Goal: Information Seeking & Learning: Learn about a topic

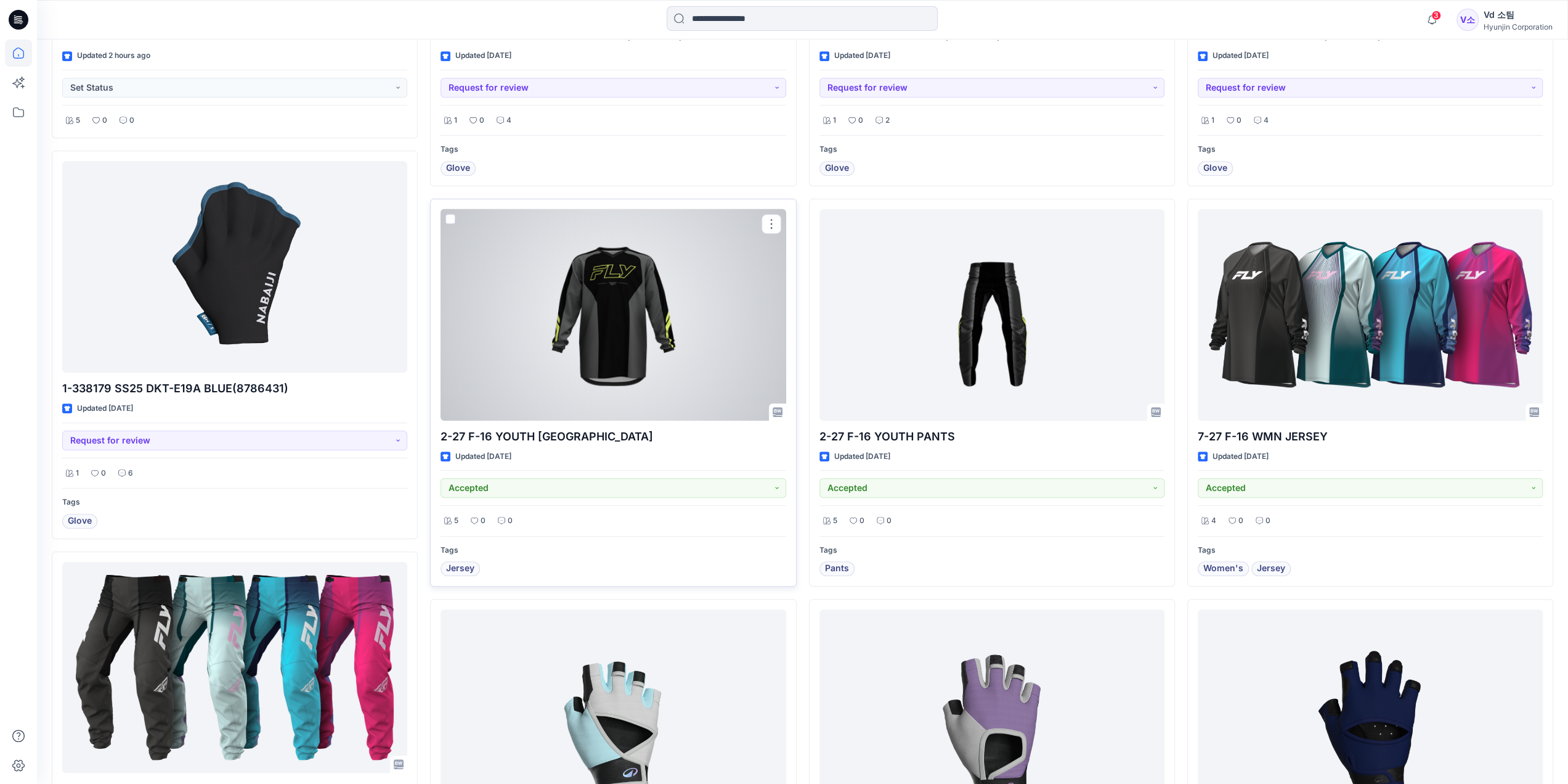
scroll to position [555, 0]
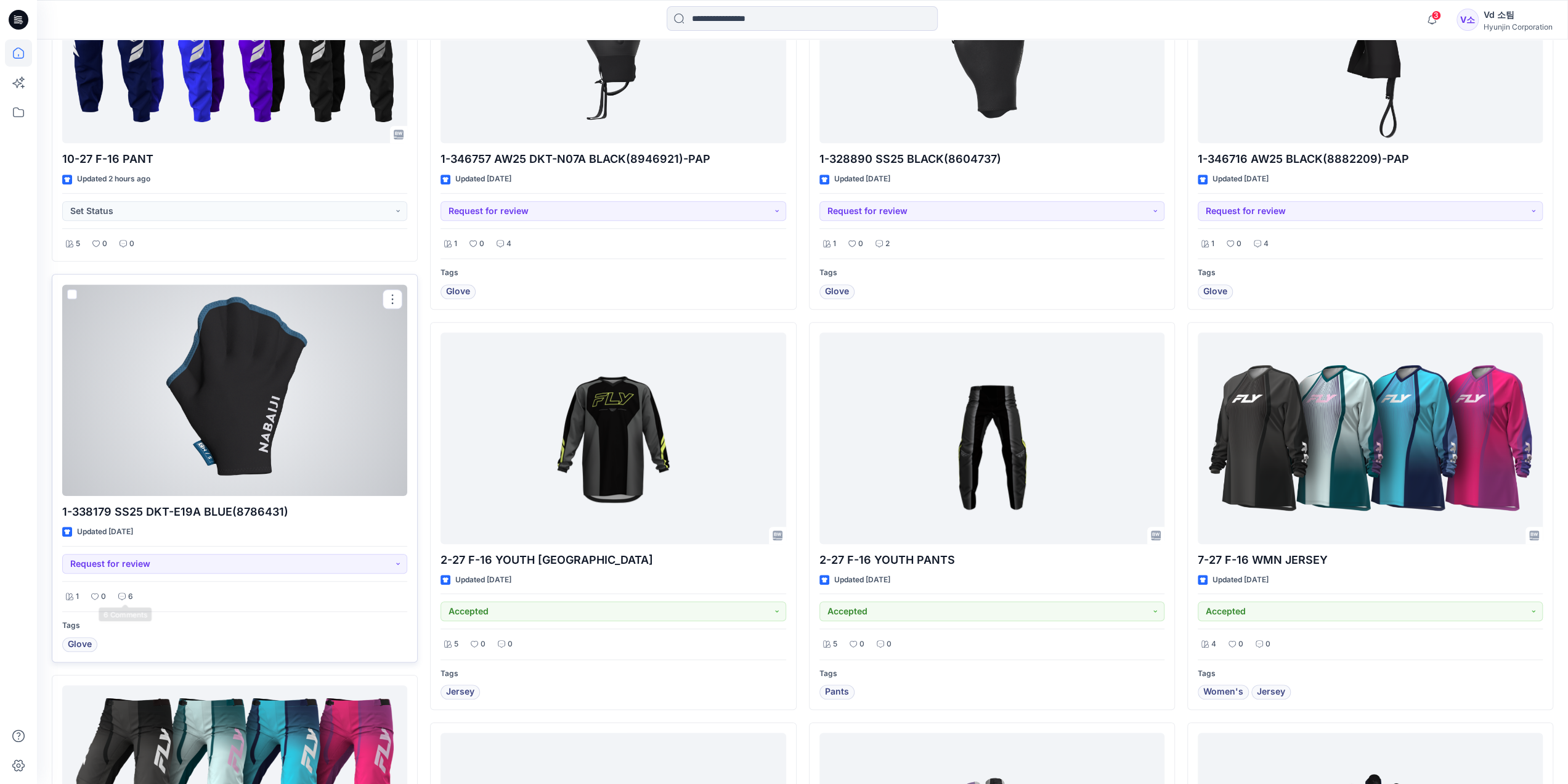
click at [126, 592] on div "6" at bounding box center [126, 597] width 23 height 16
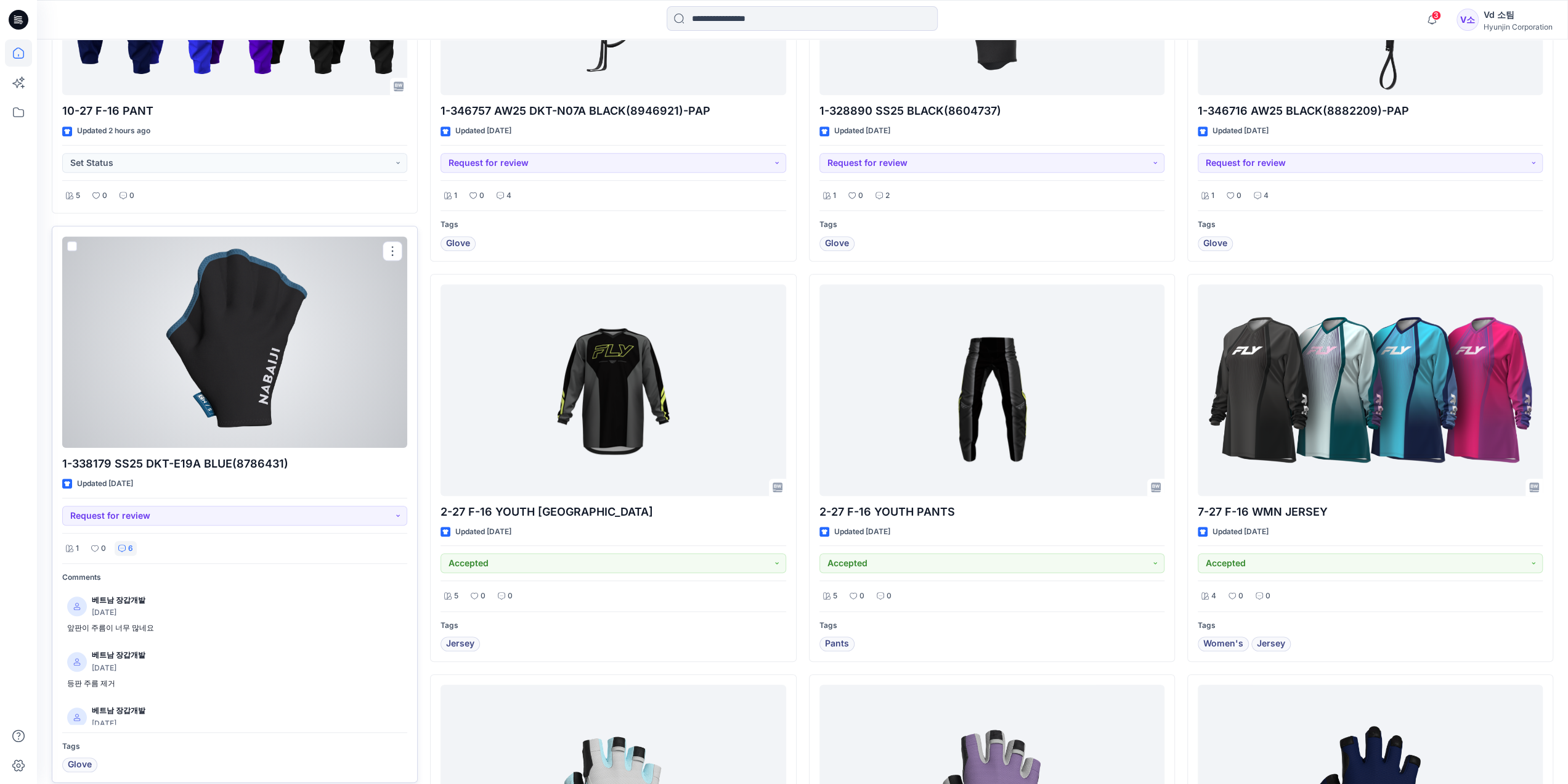
scroll to position [679, 0]
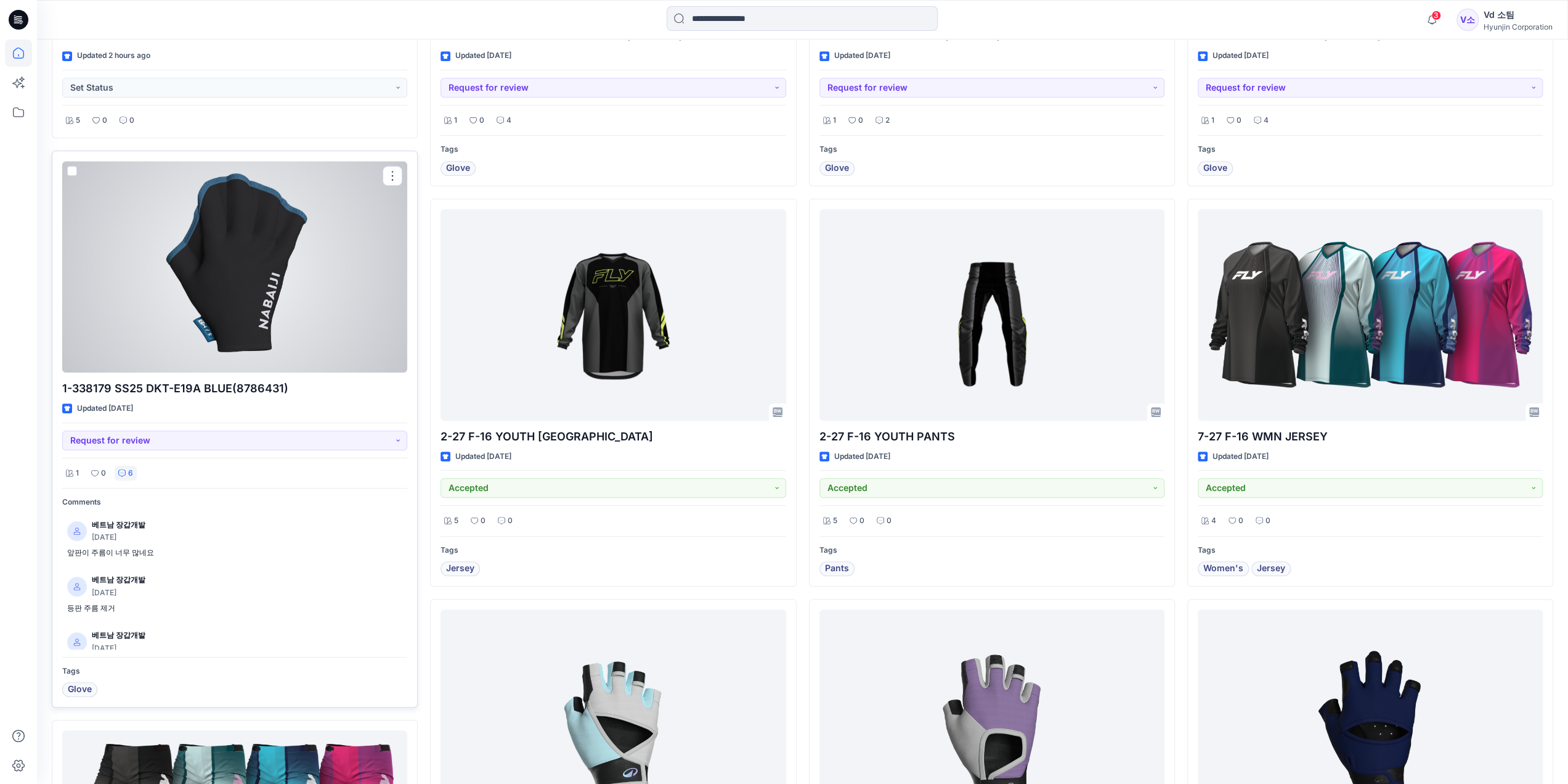
click at [240, 310] on div at bounding box center [234, 267] width 345 height 211
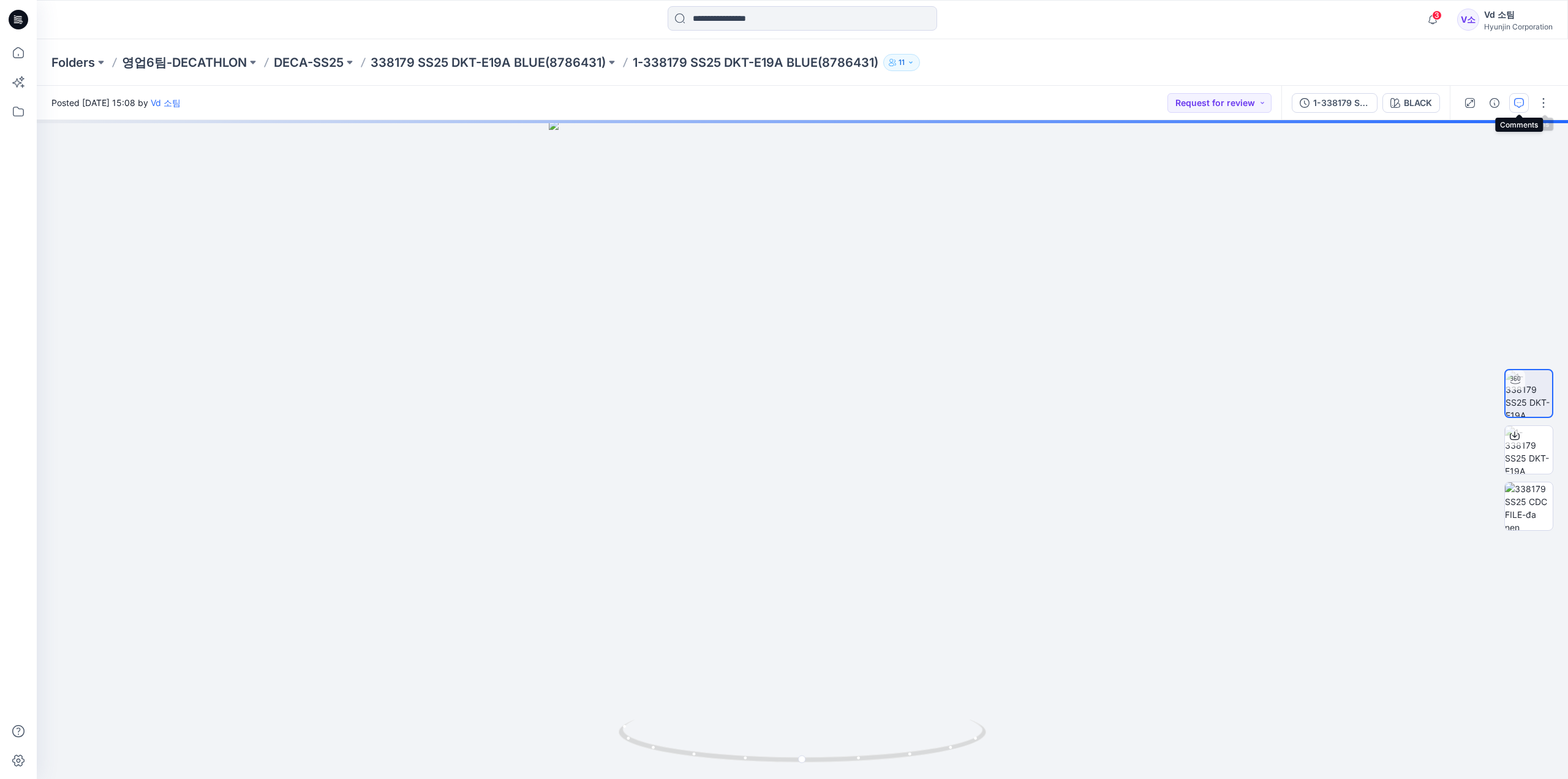
click at [1511, 101] on button "button" at bounding box center [1519, 103] width 20 height 20
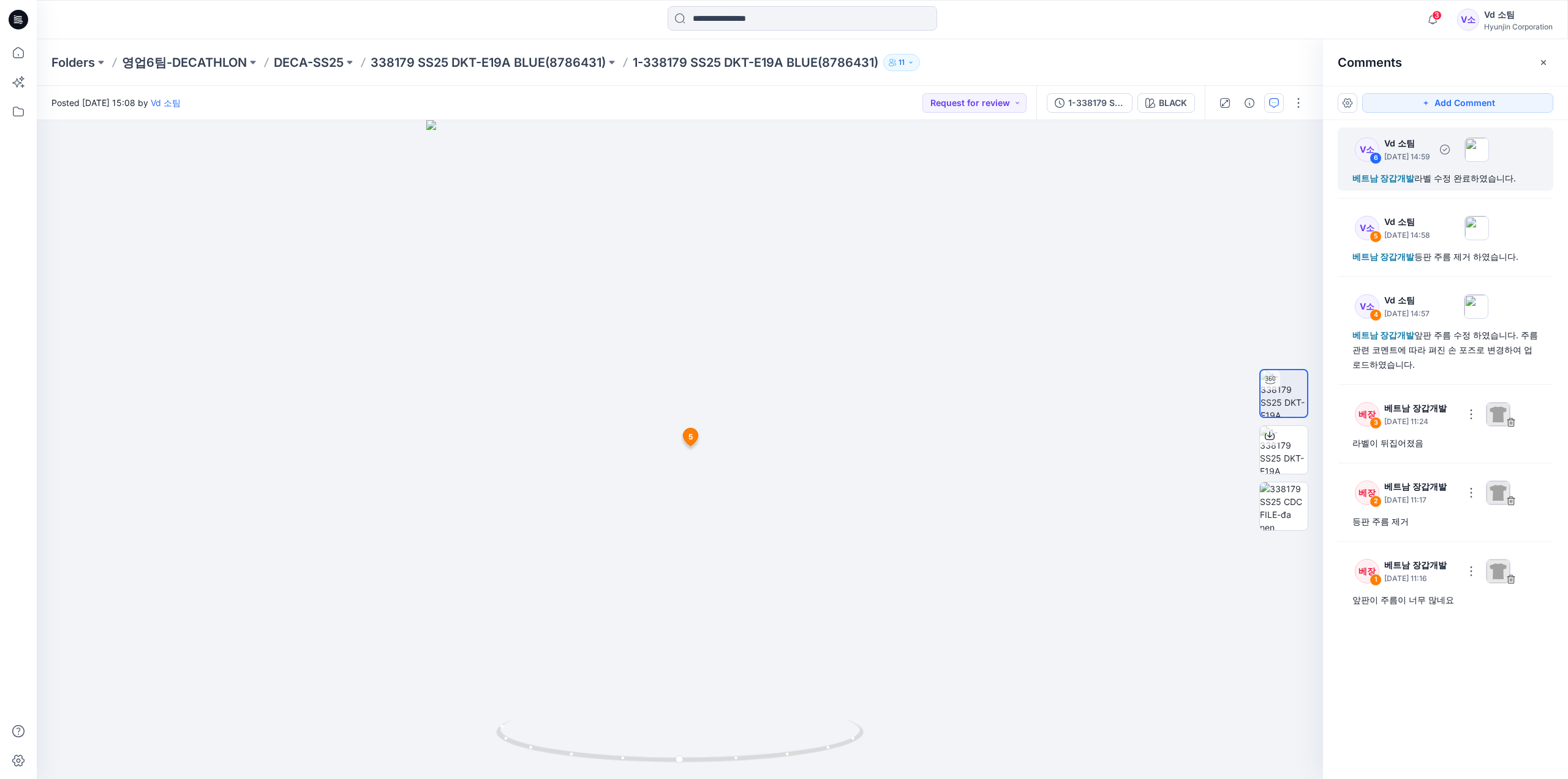
click at [1420, 177] on div "베트남 장갑개발 라벨 수정 완료하였습니다." at bounding box center [1445, 178] width 187 height 15
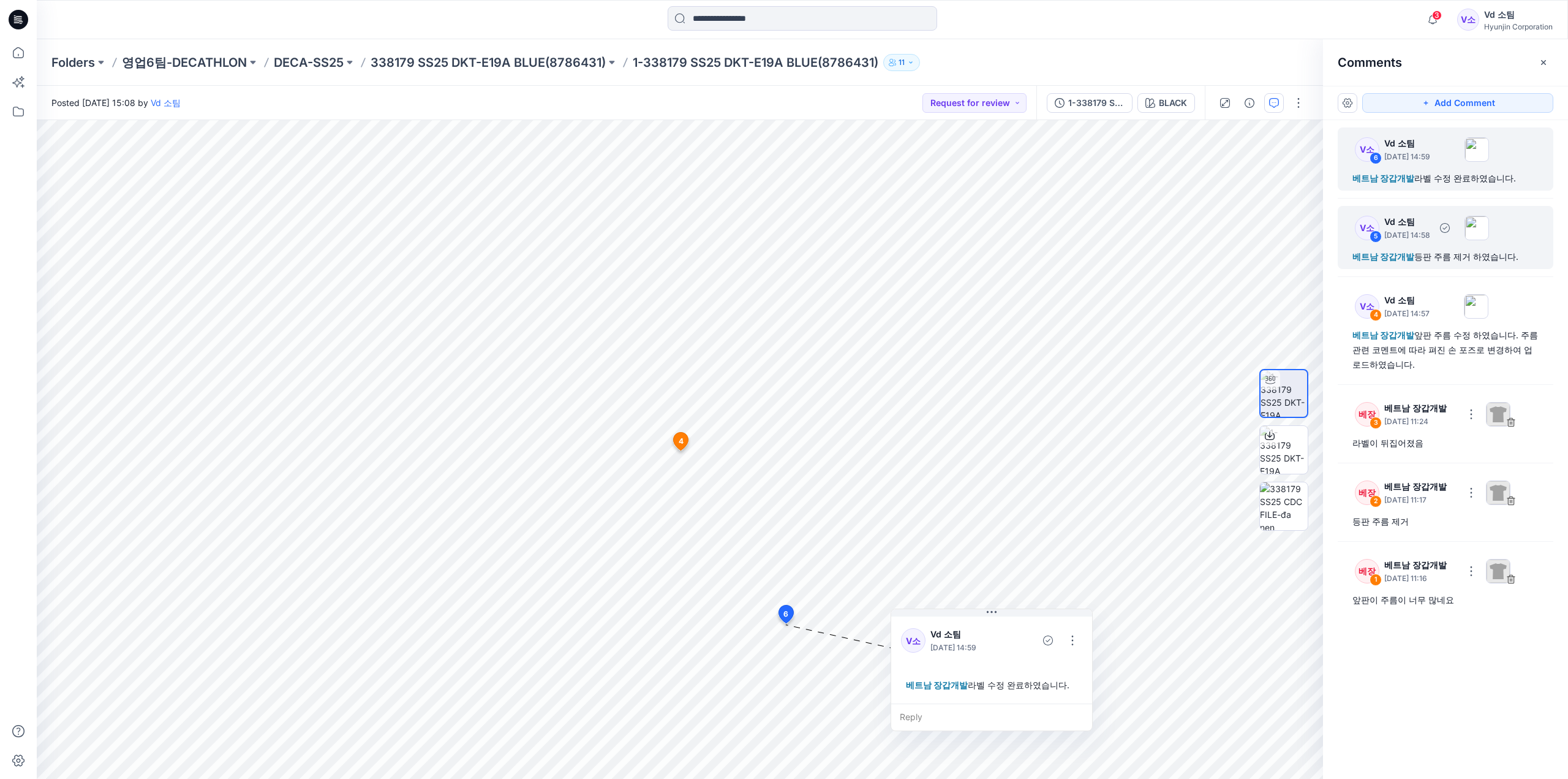
click at [1429, 261] on div "베트남 장갑개발 등판 주름 제거 하였습니다." at bounding box center [1445, 256] width 187 height 15
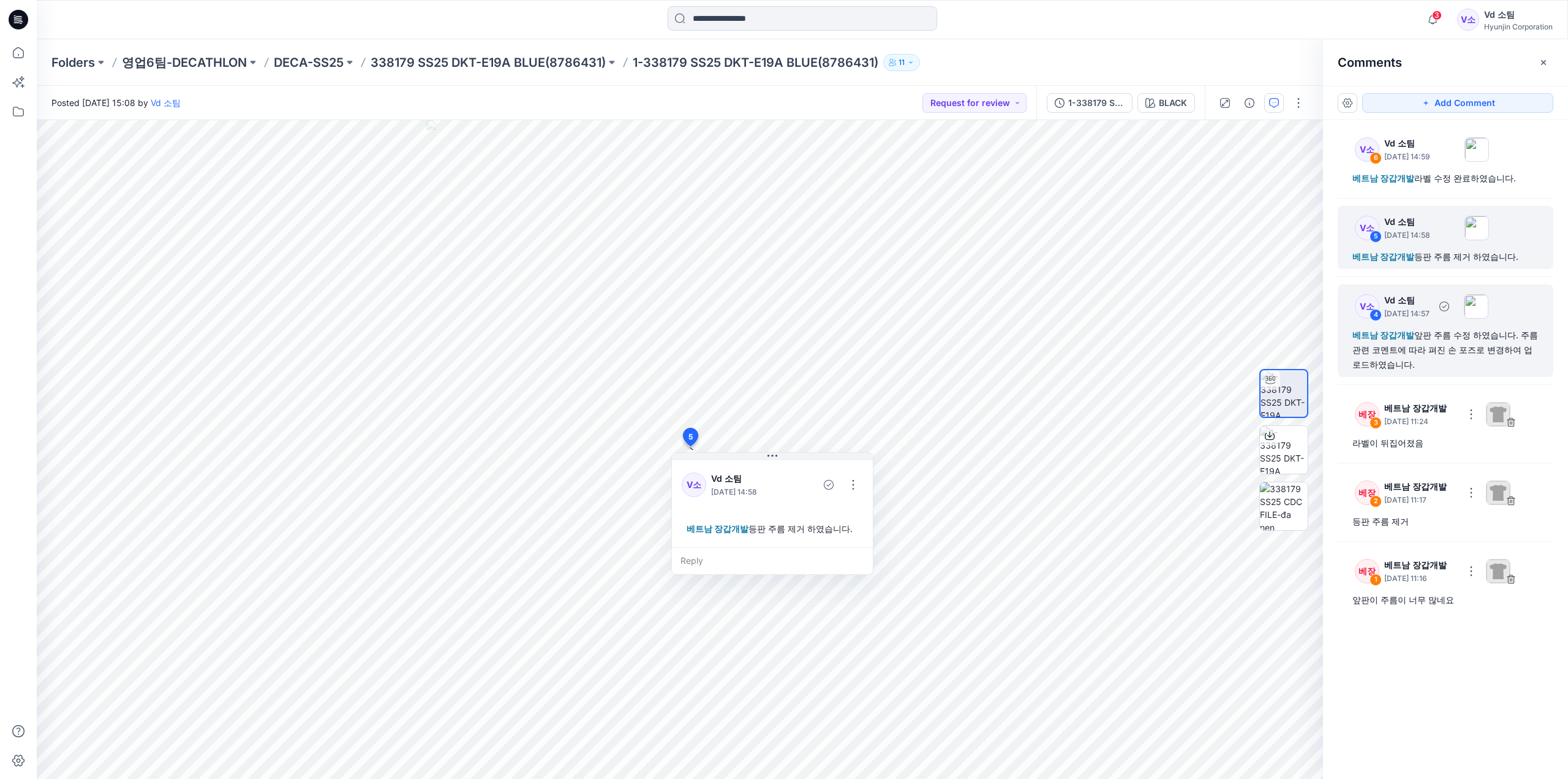
click at [1427, 353] on div "베트남 장갑개발 앞판 주름 수정 하였습니다. 주름 관련 코멘트에 따라 펴진 손 포즈로 변경하여 업로드하였습니다." at bounding box center [1445, 349] width 187 height 44
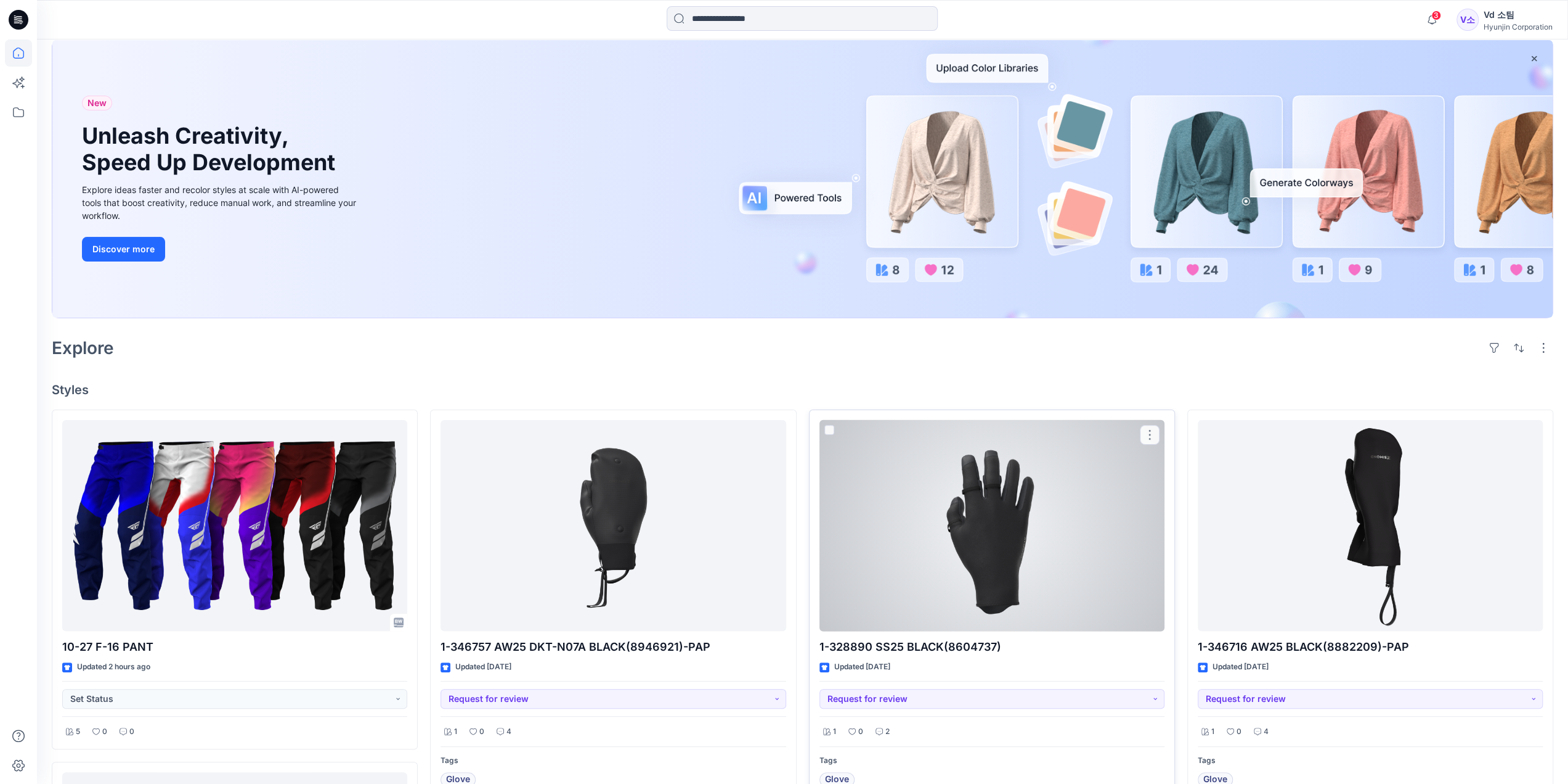
scroll to position [123, 0]
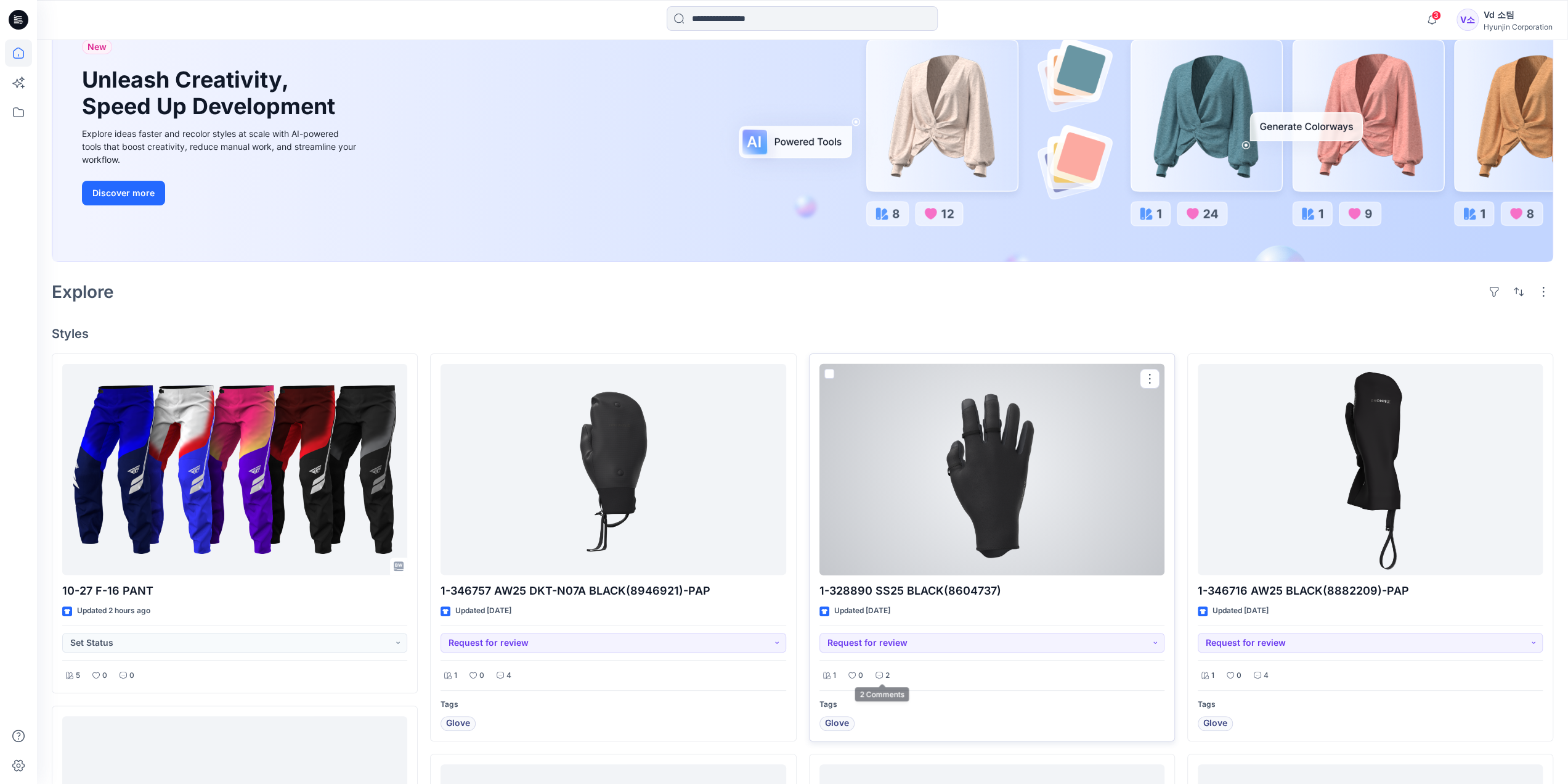
click at [881, 679] on div "2" at bounding box center [883, 676] width 22 height 16
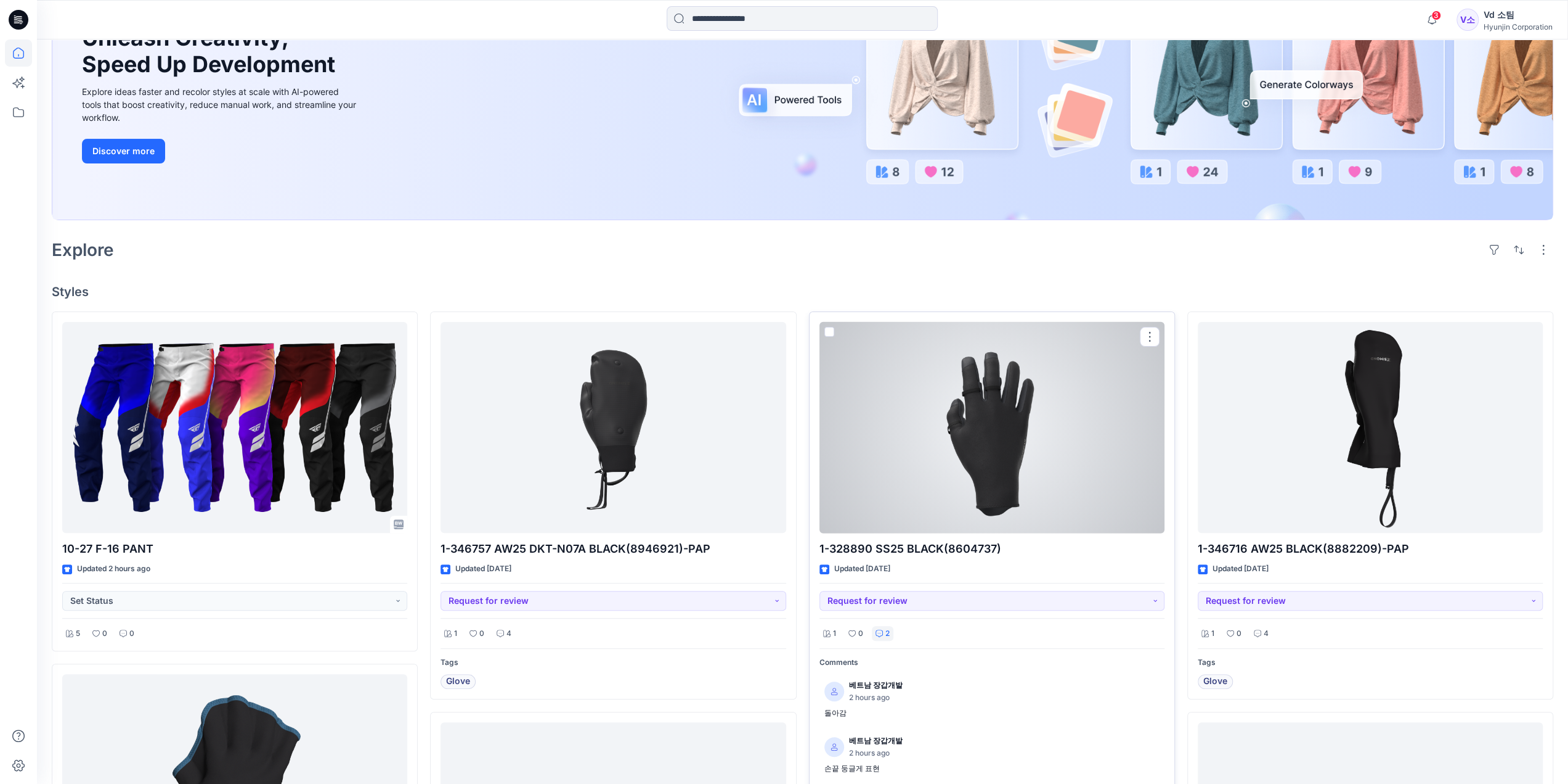
scroll to position [247, 0]
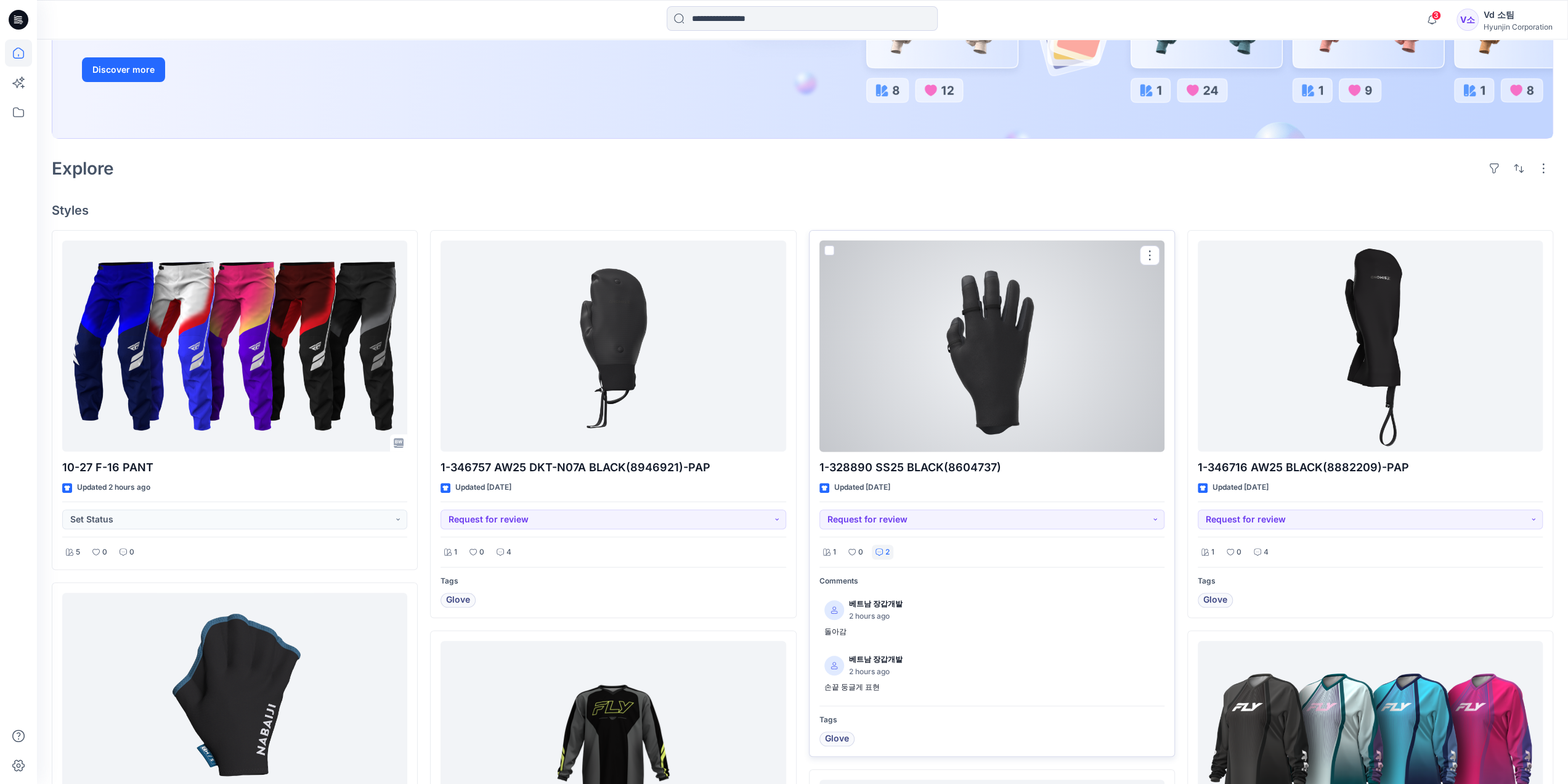
click at [975, 380] on div at bounding box center [992, 345] width 345 height 211
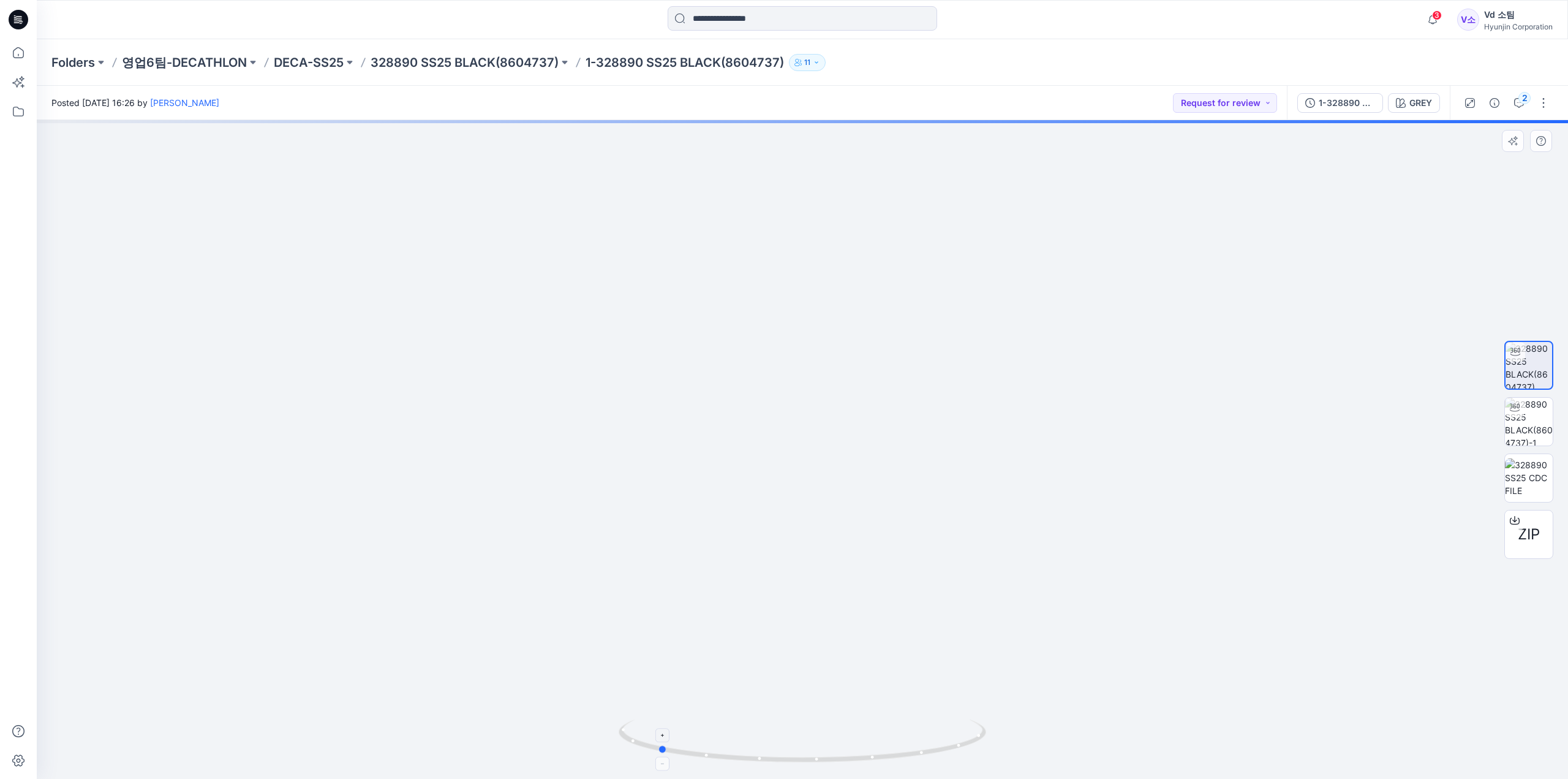
drag, startPoint x: 718, startPoint y: 769, endPoint x: 941, endPoint y: 764, distance: 223.1
click at [941, 764] on div at bounding box center [802, 450] width 1531 height 659
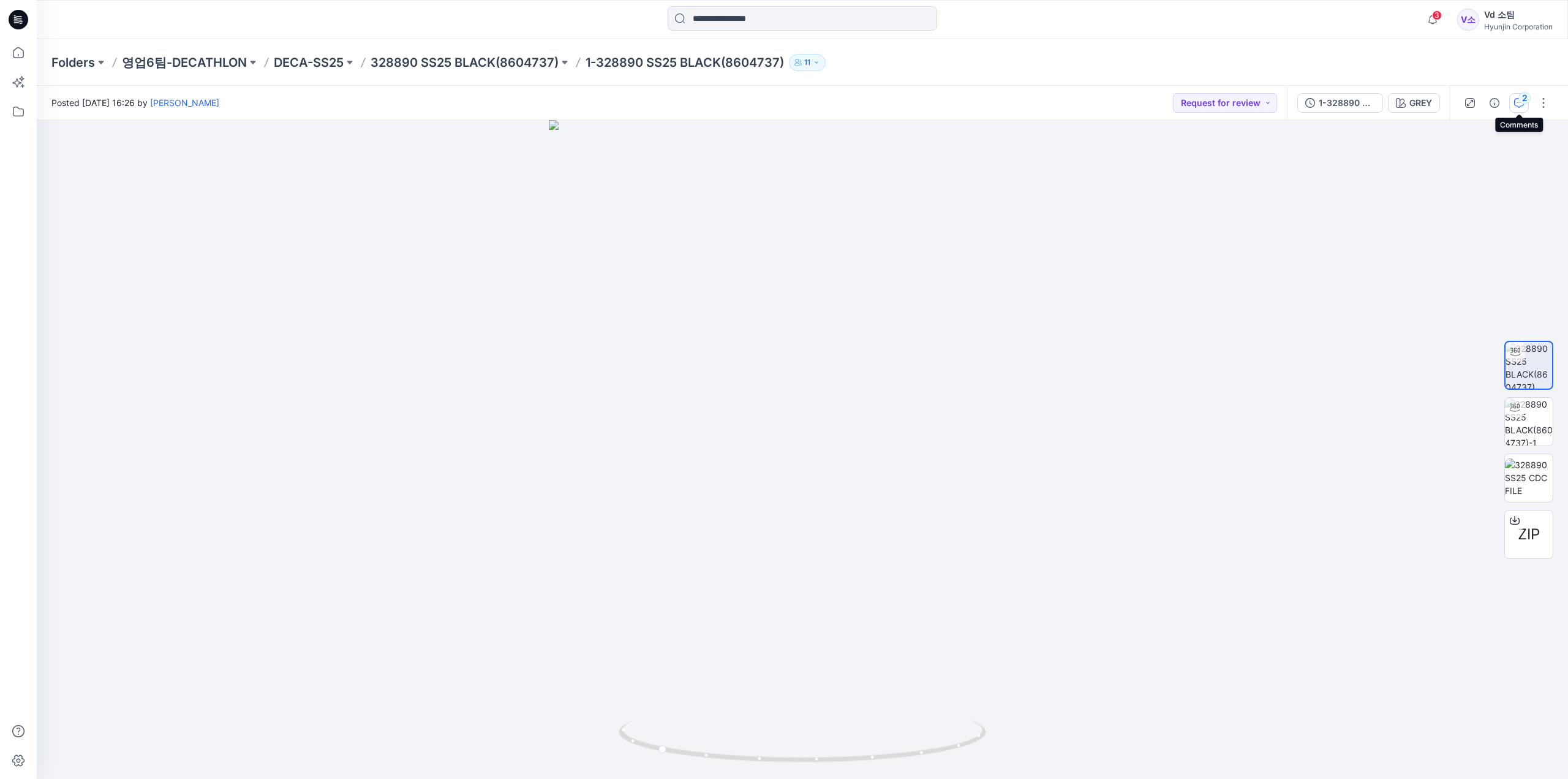
click at [1514, 107] on icon "button" at bounding box center [1519, 103] width 10 height 10
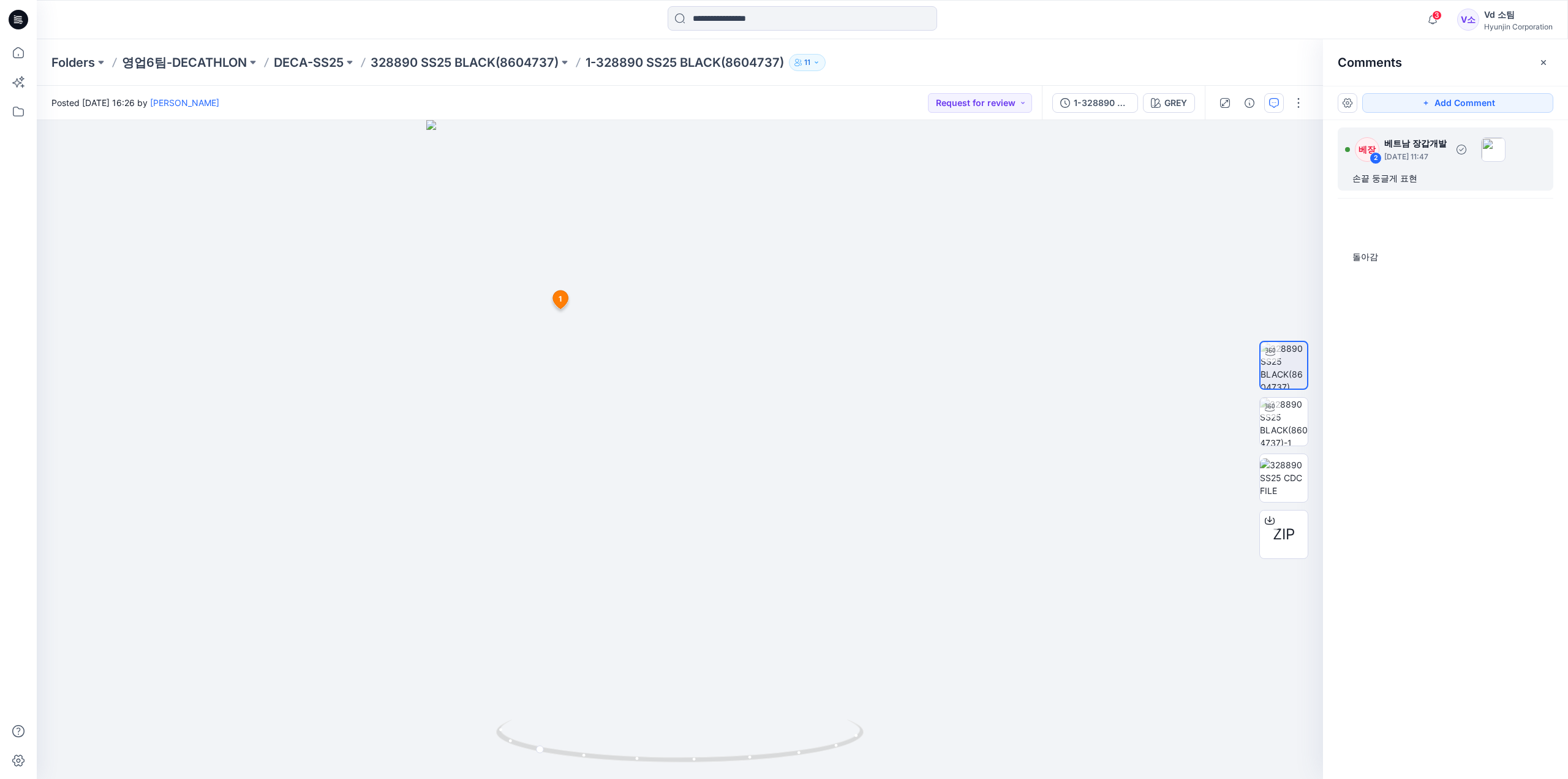
click at [1435, 171] on div "손끝 둥글게 표현" at bounding box center [1445, 178] width 187 height 15
click at [870, 527] on img at bounding box center [679, 450] width 506 height 659
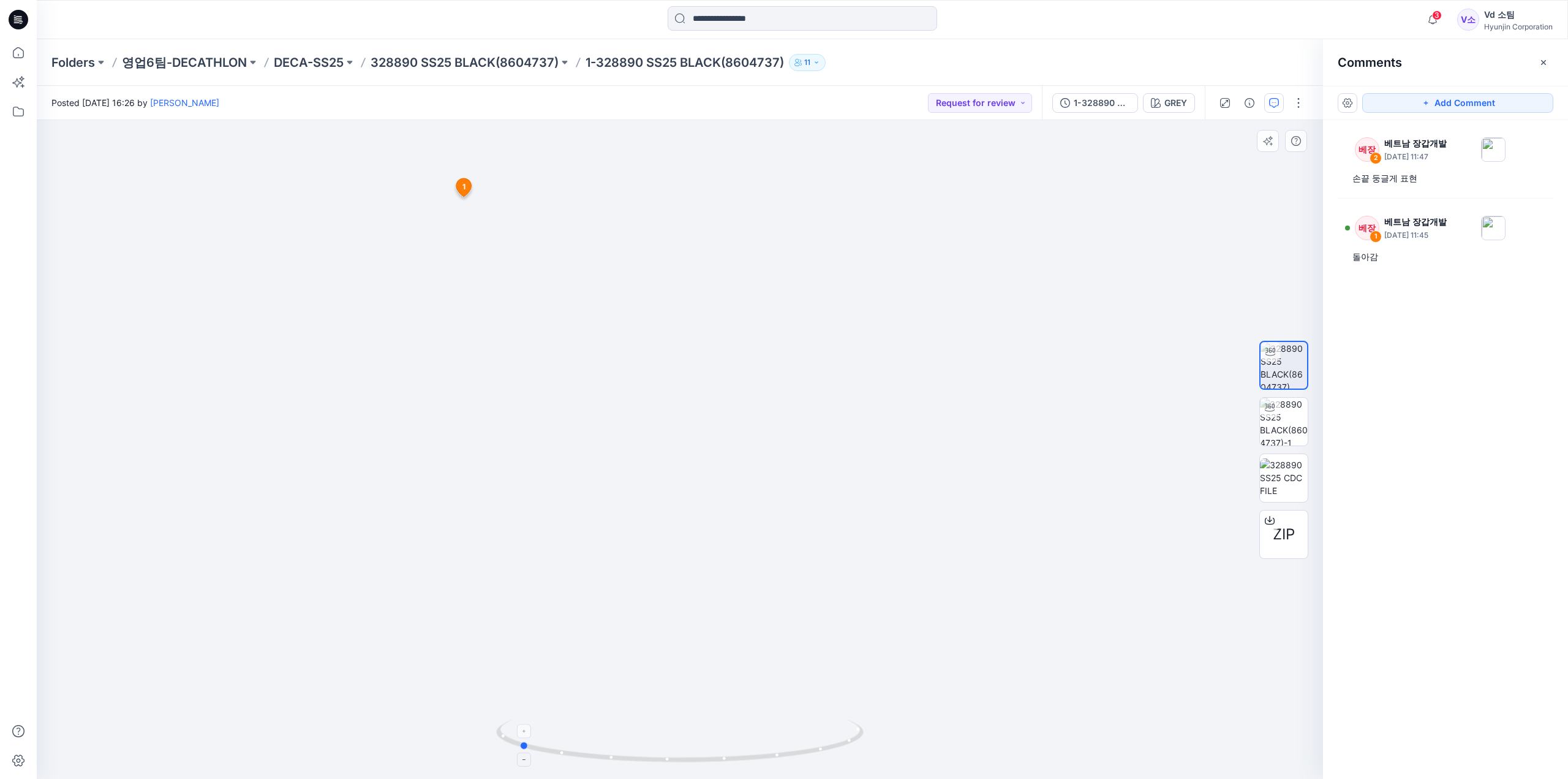
drag, startPoint x: 650, startPoint y: 772, endPoint x: 817, endPoint y: 760, distance: 167.4
click at [817, 760] on icon at bounding box center [681, 742] width 370 height 46
click at [11, 22] on icon at bounding box center [19, 20] width 20 height 20
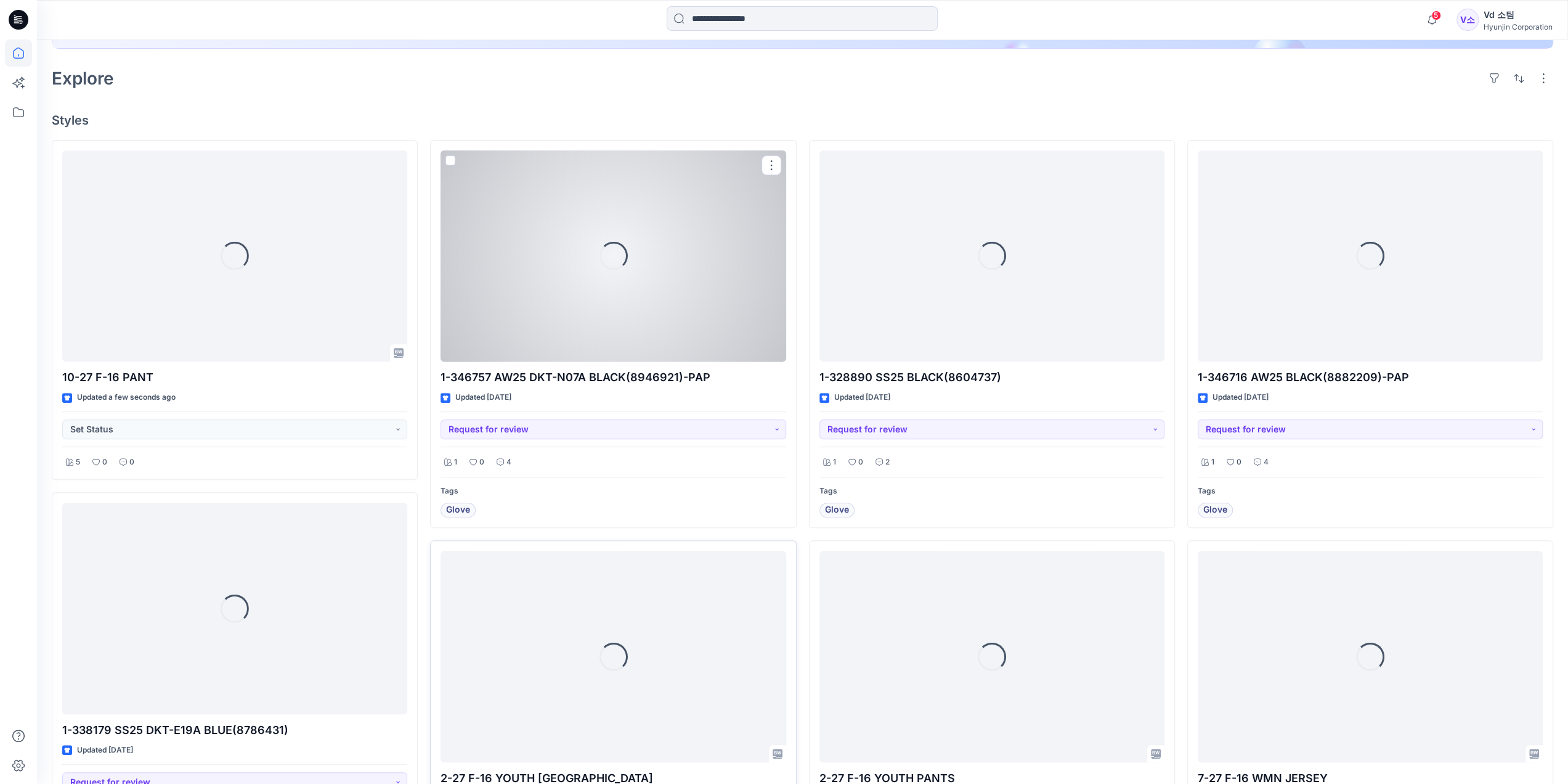
scroll to position [493, 0]
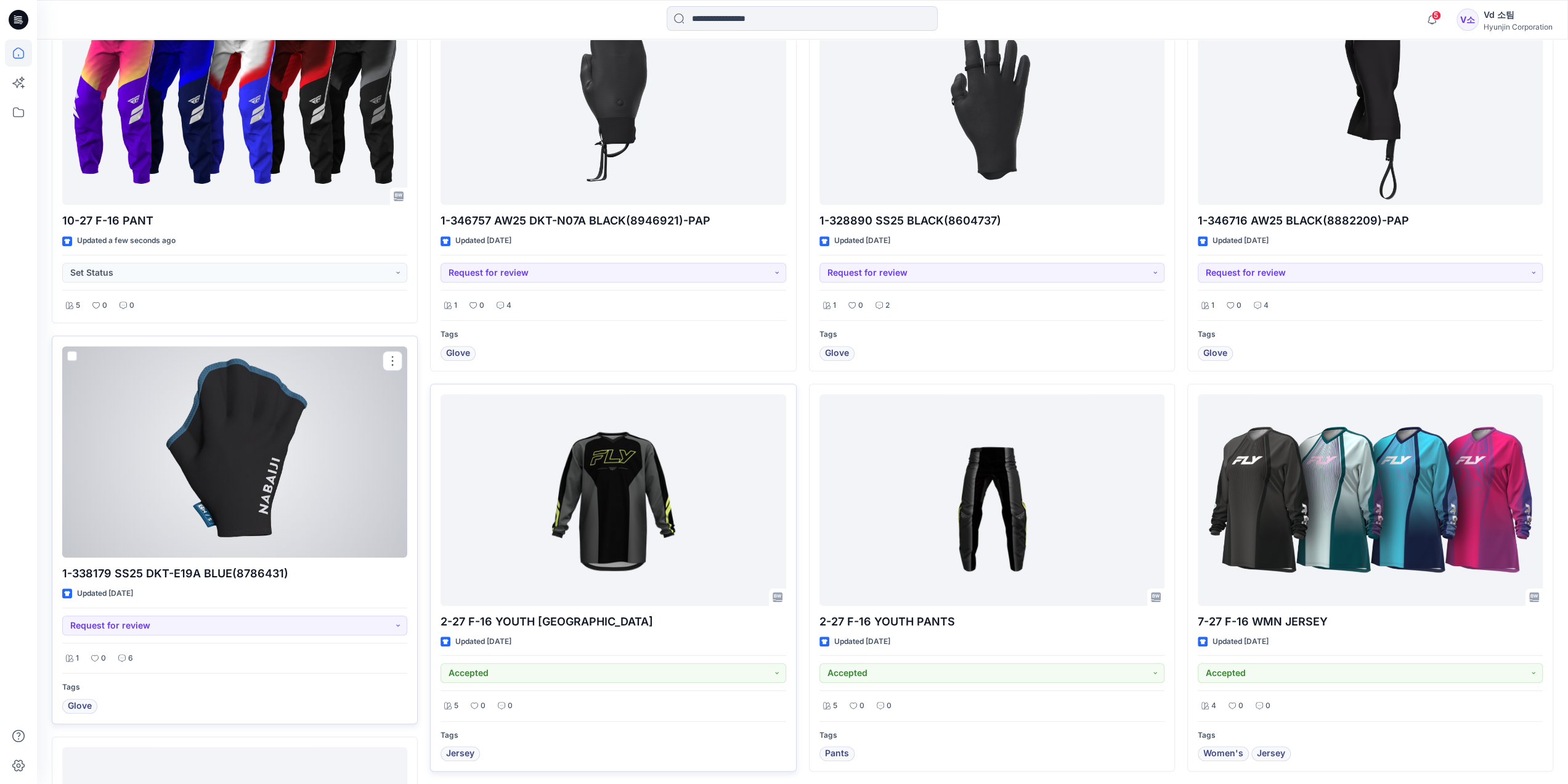
click at [365, 458] on div at bounding box center [234, 452] width 345 height 211
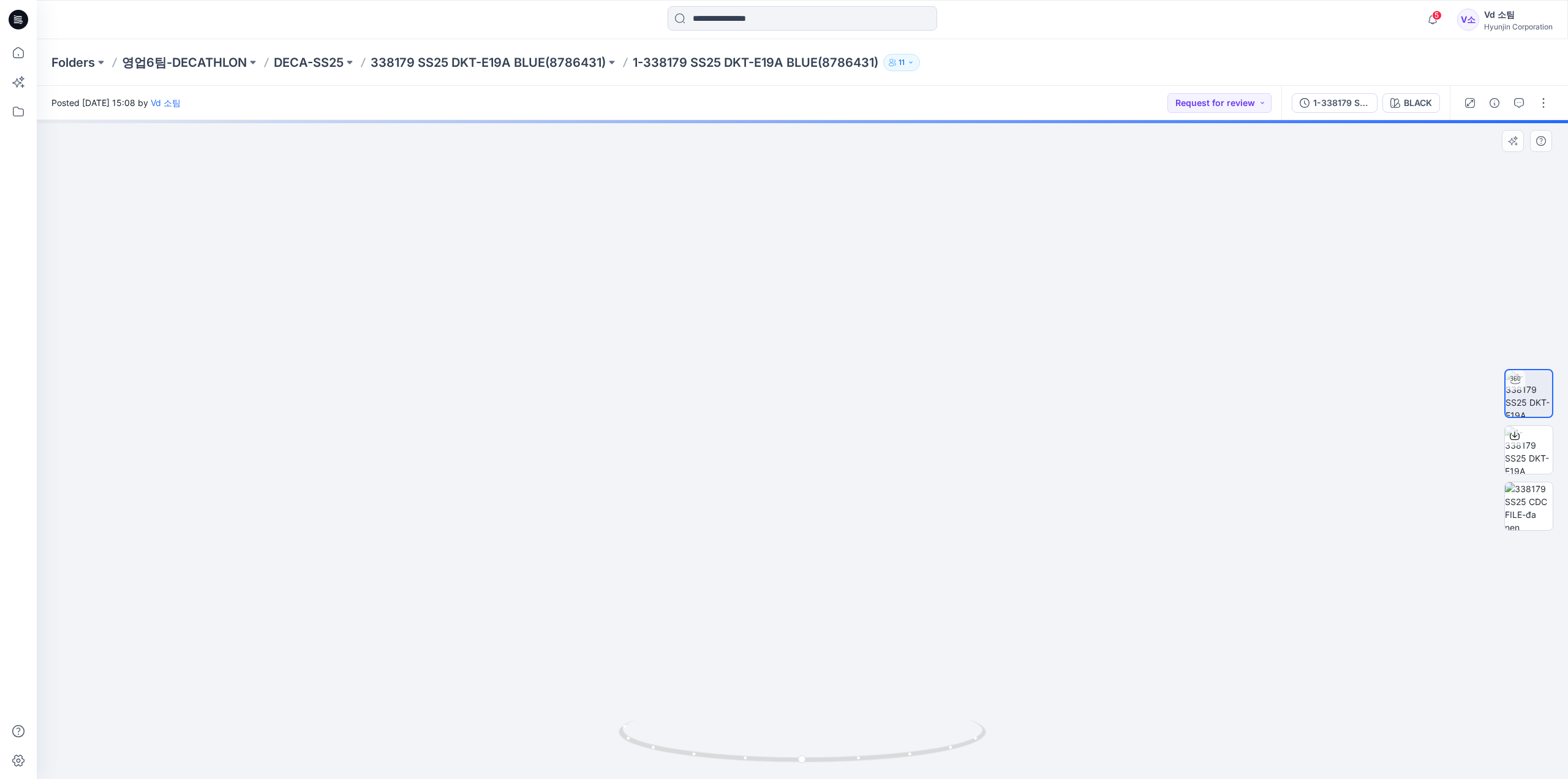
drag, startPoint x: 772, startPoint y: 282, endPoint x: 774, endPoint y: 474, distance: 192.0
click at [774, 474] on img at bounding box center [802, 415] width 742 height 727
